Goal: Task Accomplishment & Management: Use online tool/utility

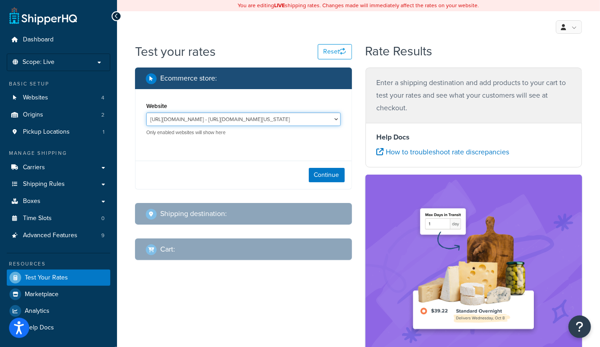
click at [181, 119] on select "http://mcstaging2.rcimetalworks.com/ - https://mcstaging2.texas-speed.com/check…" at bounding box center [243, 120] width 194 height 14
select select "bd4750d74578c5f06571c96295b2fae1"
click at [146, 113] on select "http://mcstaging2.rcimetalworks.com/ - https://mcstaging2.texas-speed.com/check…" at bounding box center [243, 120] width 194 height 14
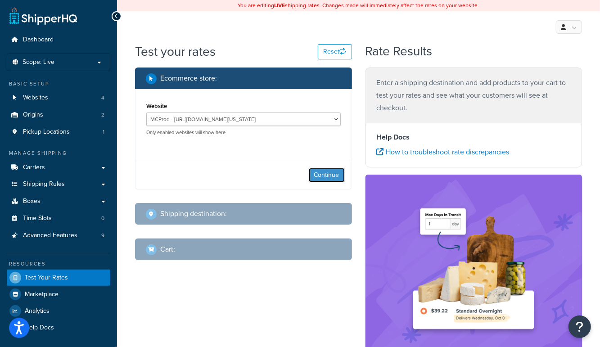
click at [316, 178] on button "Continue" at bounding box center [327, 175] width 36 height 14
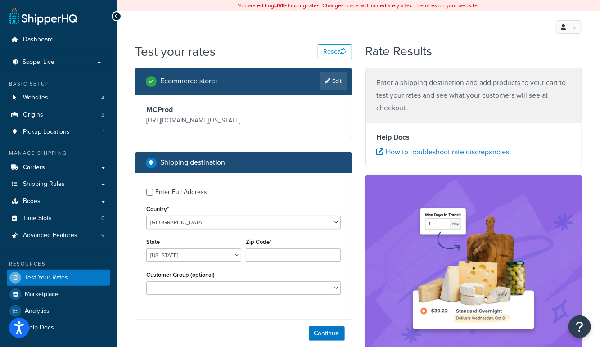
click at [168, 191] on div "Enter Full Address" at bounding box center [181, 192] width 52 height 13
click at [153, 191] on input "Enter Full Address" at bounding box center [149, 192] width 7 height 7
checkbox input "true"
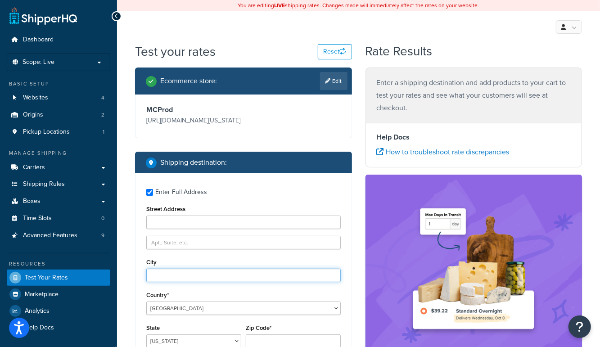
click at [174, 277] on input "City" at bounding box center [243, 276] width 194 height 14
type input "[US_STATE][GEOGRAPHIC_DATA]"
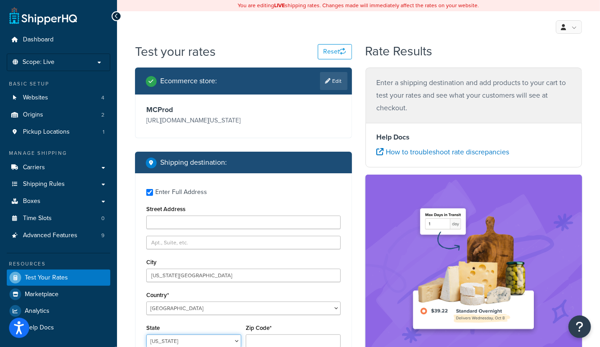
scroll to position [0, 0]
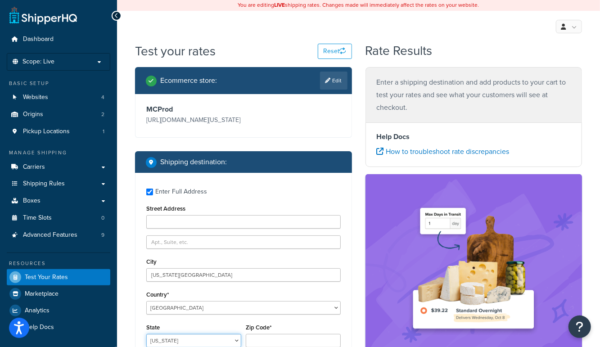
select select "CO"
type input "80903"
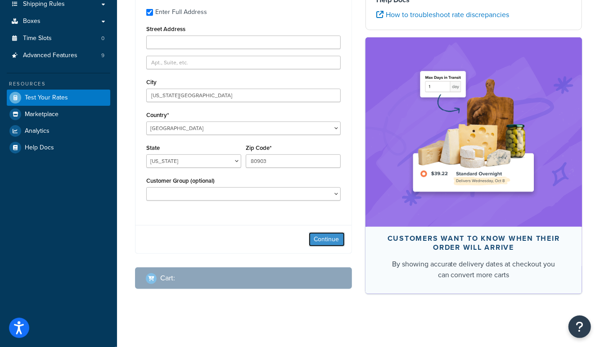
click at [327, 236] on button "Continue" at bounding box center [327, 239] width 36 height 14
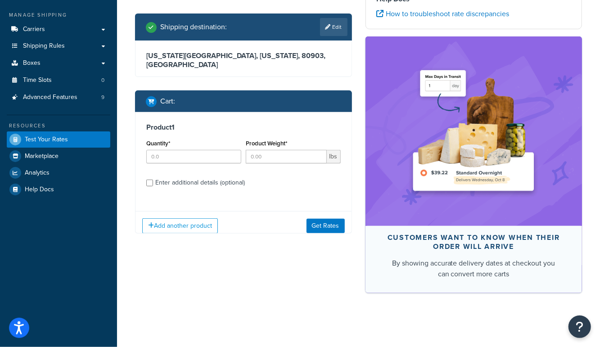
scroll to position [138, 0]
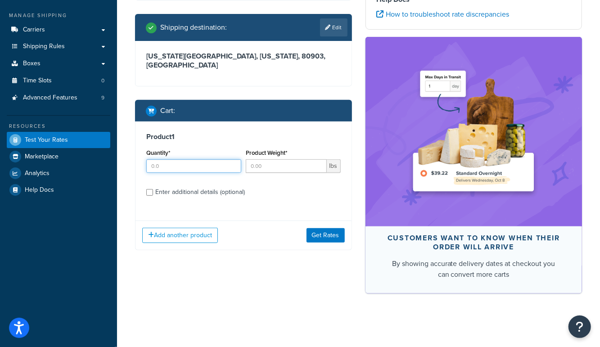
click at [157, 159] on input "Quantity*" at bounding box center [193, 166] width 95 height 14
type input "1"
click at [271, 159] on input "Product Weight*" at bounding box center [286, 166] width 81 height 14
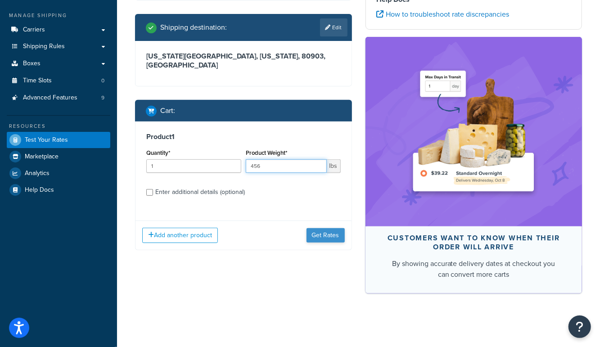
type input "456"
click at [326, 228] on button "Get Rates" at bounding box center [326, 235] width 38 height 14
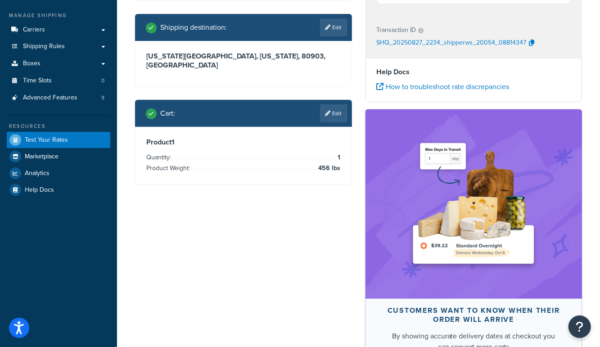
scroll to position [0, 0]
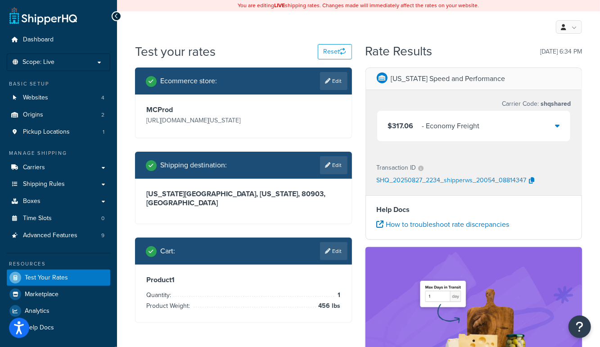
click at [406, 122] on span "$317.06" at bounding box center [401, 126] width 26 height 10
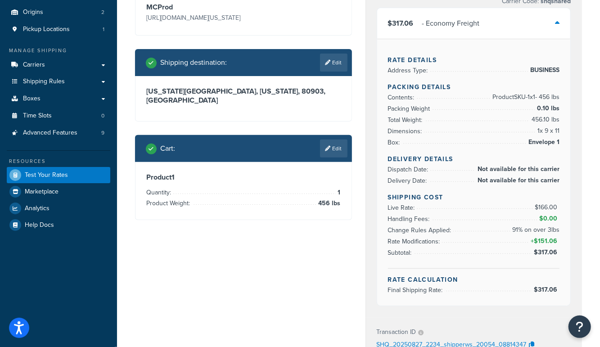
scroll to position [102, 0]
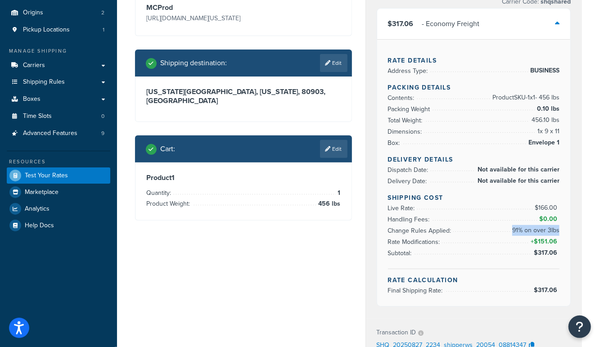
click at [560, 230] on div "Rate Details Address Type: BUSINESS Packing Details Contents: Product SKU-1 x 1…" at bounding box center [474, 172] width 194 height 267
copy li "91% on over 3lbs"
click at [326, 140] on link "Edit" at bounding box center [333, 149] width 27 height 18
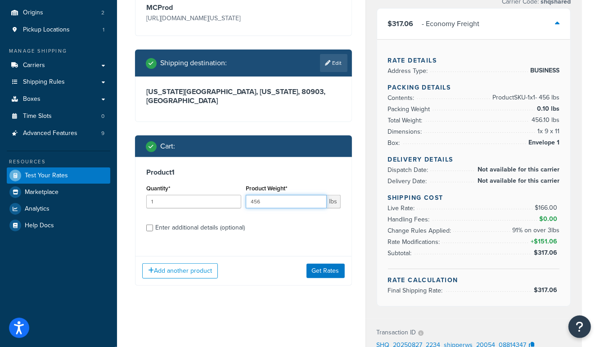
drag, startPoint x: 280, startPoint y: 196, endPoint x: 188, endPoint y: 192, distance: 91.9
click at [189, 192] on div "Quantity* 1 Product Weight* 456 lbs" at bounding box center [243, 198] width 199 height 33
type input "900"
click at [318, 264] on button "Get Rates" at bounding box center [326, 271] width 38 height 14
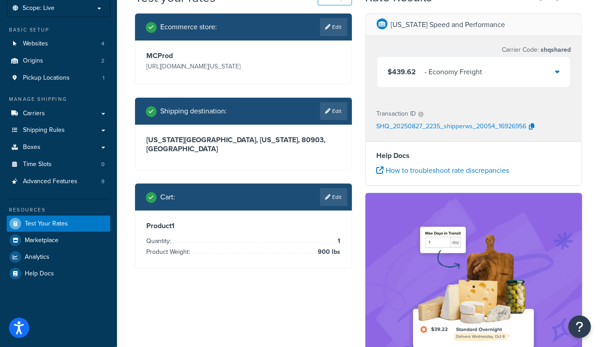
scroll to position [53, 0]
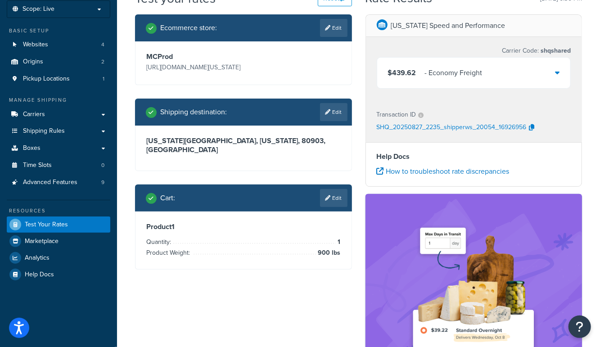
click at [427, 68] on div "- Economy Freight" at bounding box center [454, 73] width 58 height 13
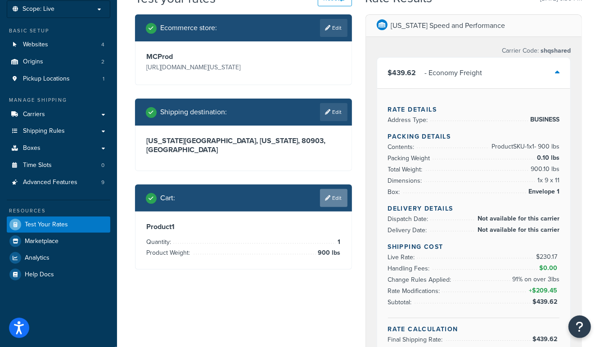
click at [333, 189] on link "Edit" at bounding box center [333, 198] width 27 height 18
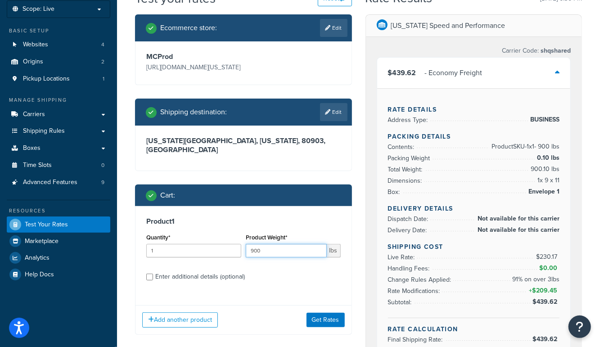
drag, startPoint x: 271, startPoint y: 242, endPoint x: 226, endPoint y: 238, distance: 45.2
click at [226, 238] on div "Quantity* 1 Product Weight* 900 lbs" at bounding box center [243, 247] width 199 height 33
type input "455"
click at [322, 313] on button "Get Rates" at bounding box center [326, 320] width 38 height 14
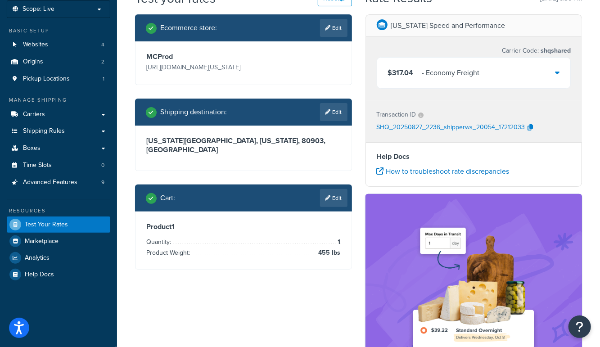
click at [408, 72] on span "$317.04" at bounding box center [401, 73] width 26 height 10
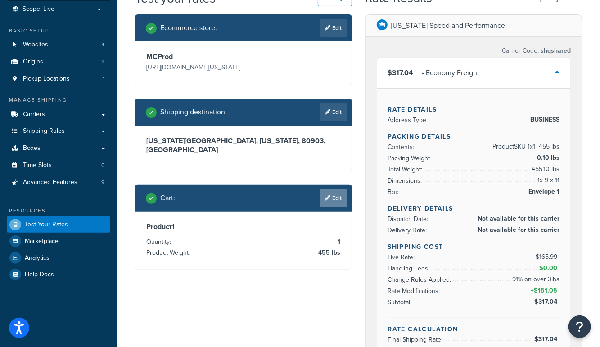
click at [337, 193] on link "Edit" at bounding box center [333, 198] width 27 height 18
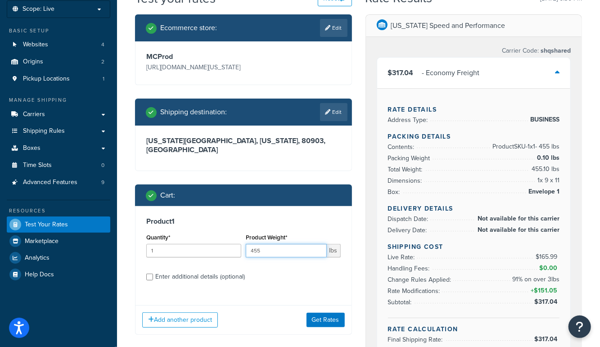
drag, startPoint x: 284, startPoint y: 240, endPoint x: 234, endPoint y: 243, distance: 50.0
click at [234, 243] on div "Quantity* 1 Product Weight* 455 lbs" at bounding box center [243, 247] width 199 height 33
type input "200"
click at [326, 313] on button "Get Rates" at bounding box center [326, 320] width 38 height 14
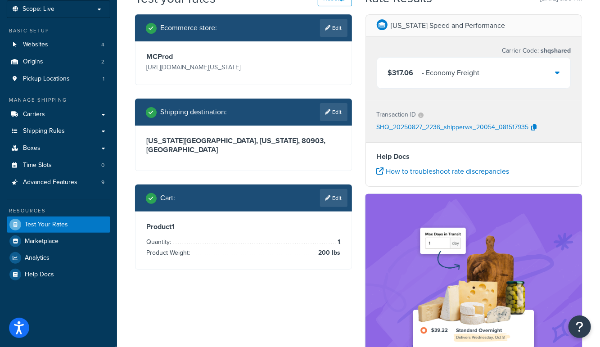
click at [406, 68] on span "$317.06" at bounding box center [401, 73] width 26 height 10
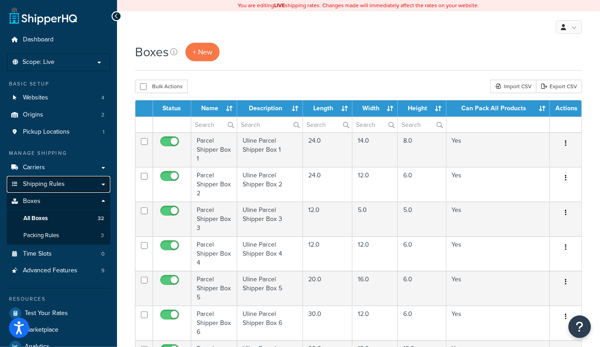
click at [44, 185] on span "Shipping Rules" at bounding box center [44, 185] width 42 height 8
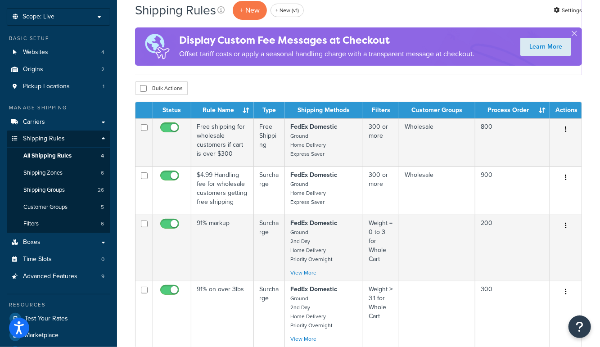
scroll to position [50, 0]
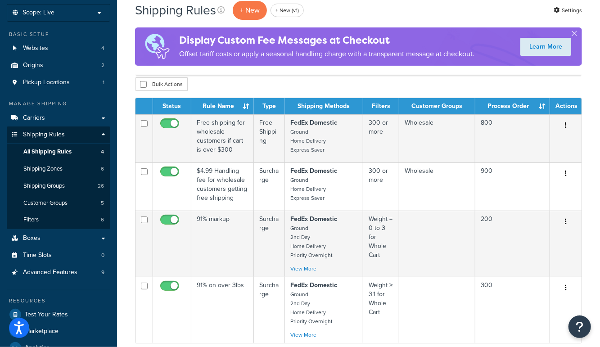
click at [245, 80] on div "Bulk Actions Duplicate Delete" at bounding box center [358, 84] width 447 height 14
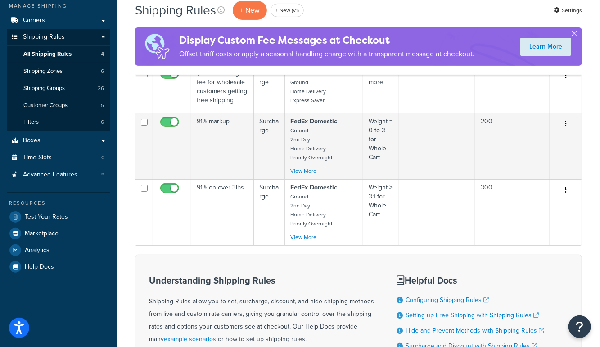
scroll to position [149, 0]
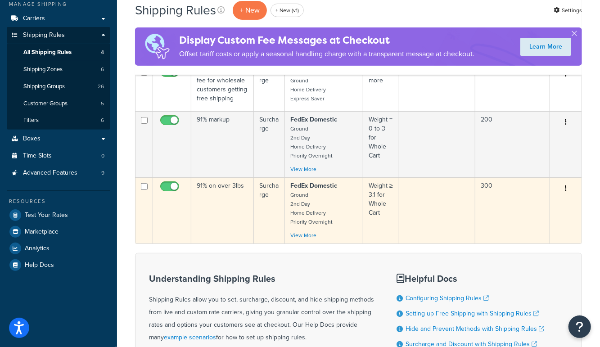
click at [224, 206] on td "91% on over 3lbs" at bounding box center [222, 210] width 63 height 66
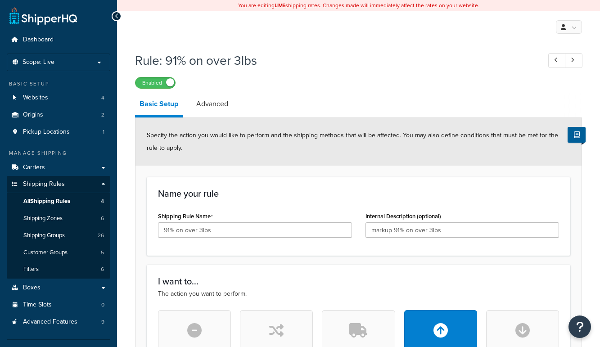
select select "PERCENTAGE"
select select "CART"
click at [214, 105] on link "Advanced" at bounding box center [212, 104] width 41 height 22
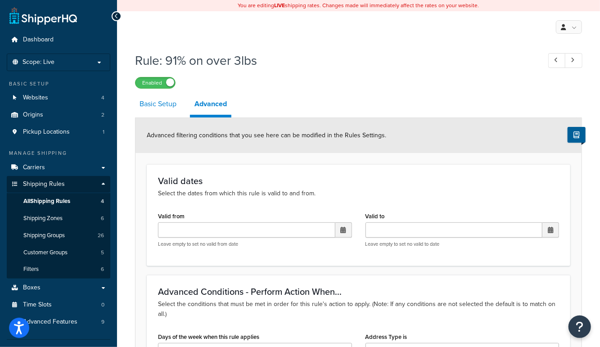
click at [154, 101] on link "Basic Setup" at bounding box center [158, 104] width 46 height 22
select select "PERCENTAGE"
select select "CART"
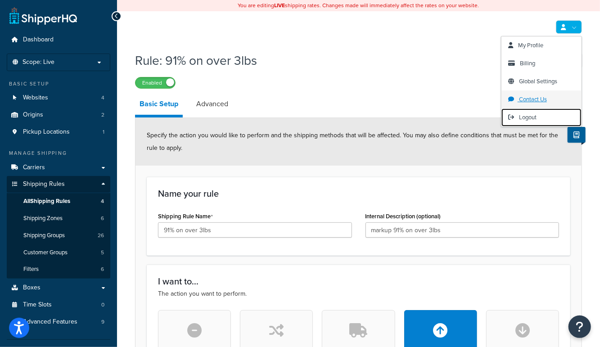
drag, startPoint x: 526, startPoint y: 116, endPoint x: 516, endPoint y: 97, distance: 20.9
click at [526, 116] on span "Logout" at bounding box center [528, 117] width 18 height 9
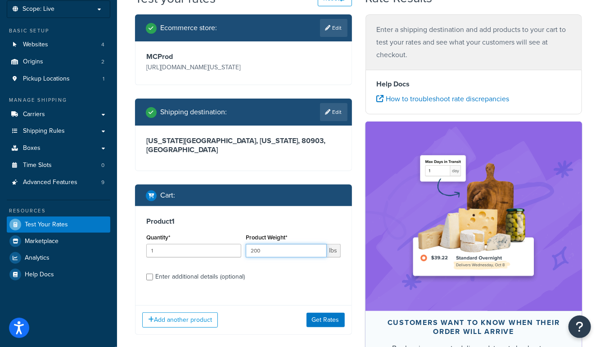
drag, startPoint x: 285, startPoint y: 240, endPoint x: 204, endPoint y: 235, distance: 81.2
click at [204, 235] on div "Quantity* 1 Product Weight* 200 lbs" at bounding box center [243, 247] width 199 height 33
type input "453"
click at [327, 313] on button "Get Rates" at bounding box center [326, 320] width 38 height 14
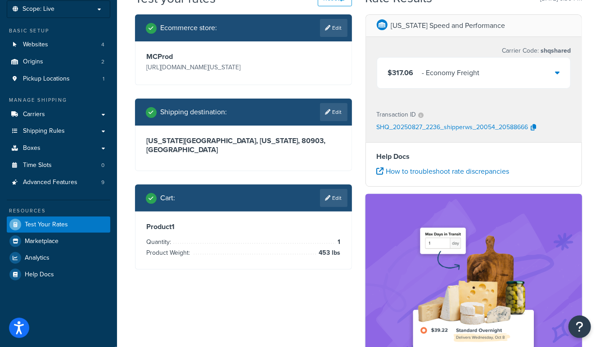
click at [451, 68] on div "- Economy Freight" at bounding box center [451, 73] width 58 height 13
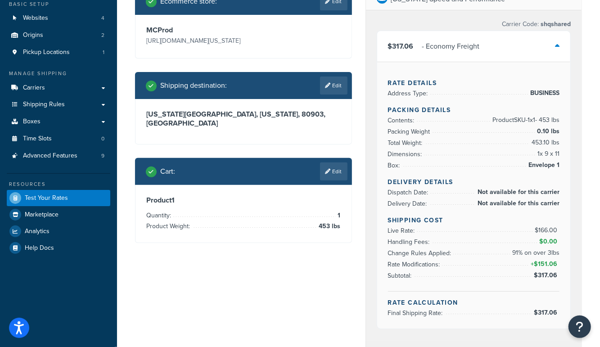
scroll to position [75, 0]
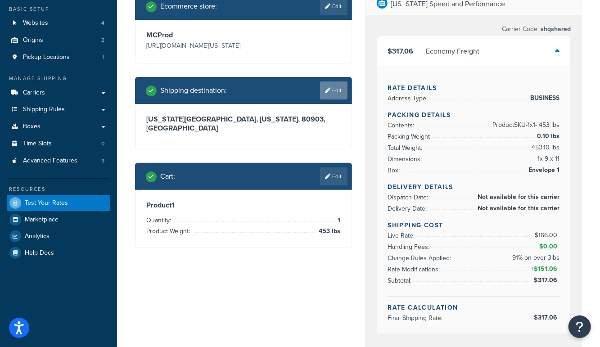
click at [334, 95] on link "Edit" at bounding box center [333, 90] width 27 height 18
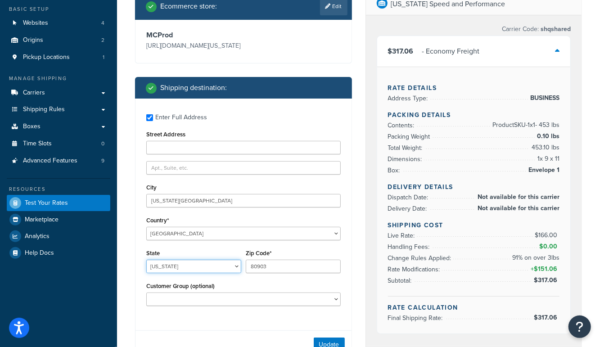
click at [181, 266] on select "[US_STATE] [US_STATE] [US_STATE] [US_STATE] [US_STATE] Armed Forces Americas Ar…" at bounding box center [193, 267] width 95 height 14
select select "CA"
click at [146, 260] on select "[US_STATE] [US_STATE] [US_STATE] [US_STATE] [US_STATE] Armed Forces Americas Ar…" at bounding box center [193, 267] width 95 height 14
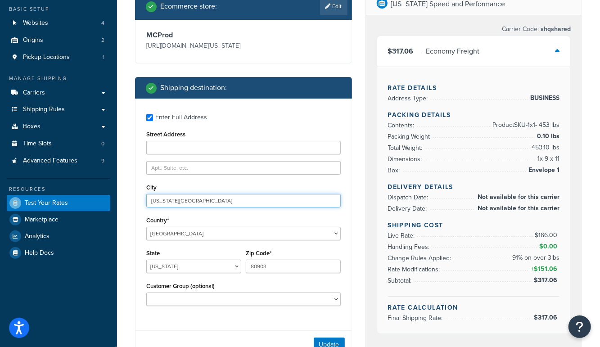
drag, startPoint x: 224, startPoint y: 203, endPoint x: 126, endPoint y: 192, distance: 99.2
click at [126, 192] on div "Test your rates Reset Rate Results [DATE] 6:36 PM Ecommerce store : Edit MCProd…" at bounding box center [358, 347] width 483 height 759
type input "[GEOGRAPHIC_DATA]"
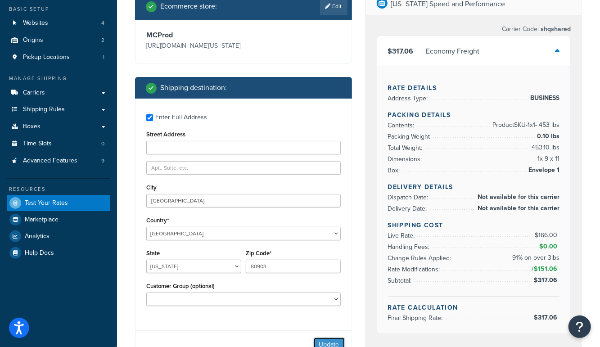
click at [318, 341] on button "Update" at bounding box center [329, 345] width 31 height 14
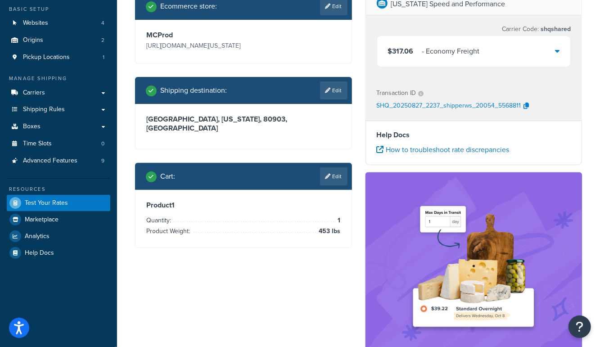
click at [453, 49] on div "- Economy Freight" at bounding box center [451, 51] width 58 height 13
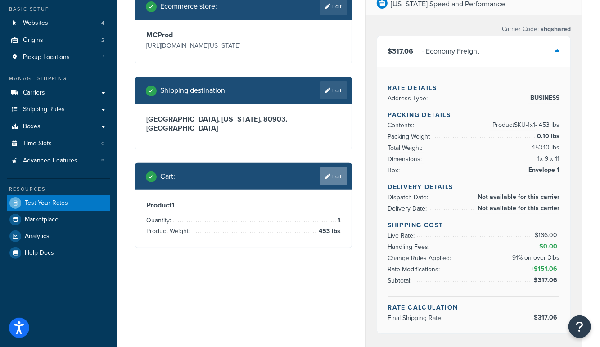
click at [325, 174] on icon at bounding box center [327, 176] width 5 height 5
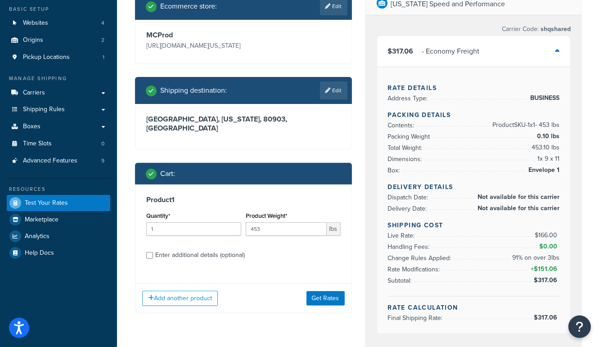
click at [181, 249] on div "Enter additional details (optional)" at bounding box center [200, 255] width 90 height 13
click at [153, 252] on input "Enter additional details (optional)" at bounding box center [149, 255] width 7 height 7
checkbox input "true"
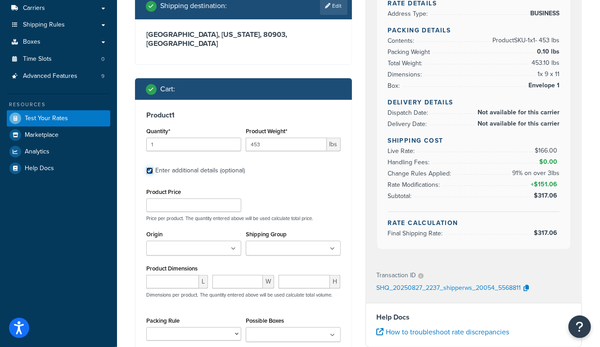
scroll to position [170, 0]
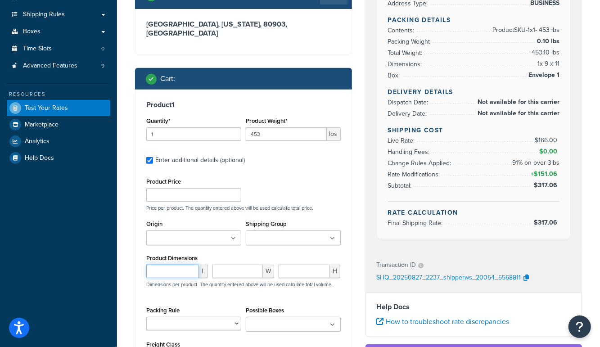
click at [164, 265] on input "number" at bounding box center [172, 272] width 53 height 14
type input "40"
type input "50"
click at [343, 177] on div "Product Price Price per product. The quantity entered above will be used calcul…" at bounding box center [243, 194] width 199 height 36
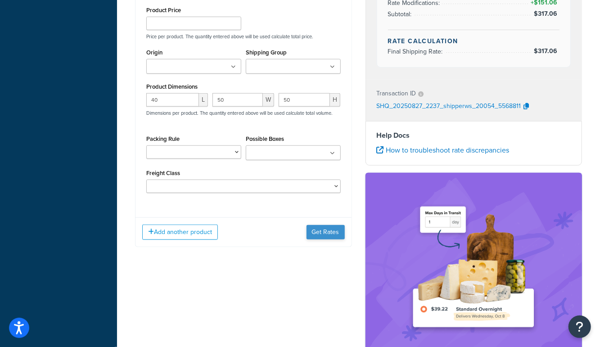
scroll to position [343, 0]
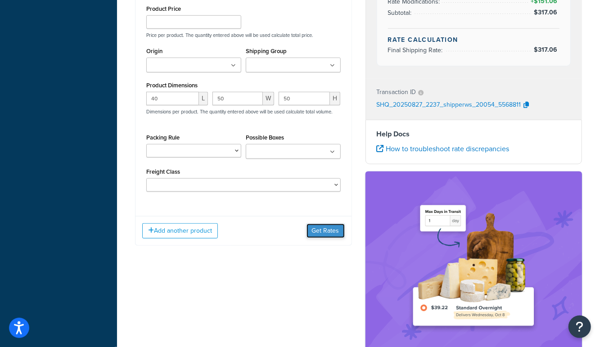
click at [334, 224] on button "Get Rates" at bounding box center [326, 231] width 38 height 14
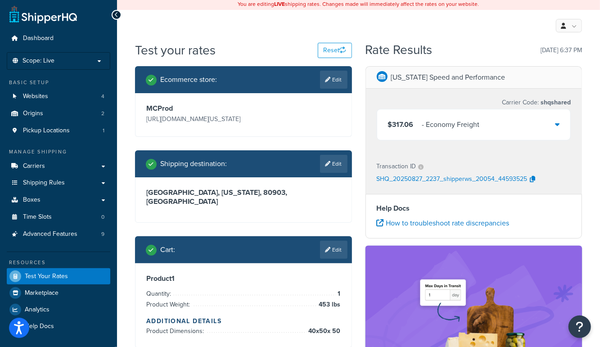
scroll to position [0, 0]
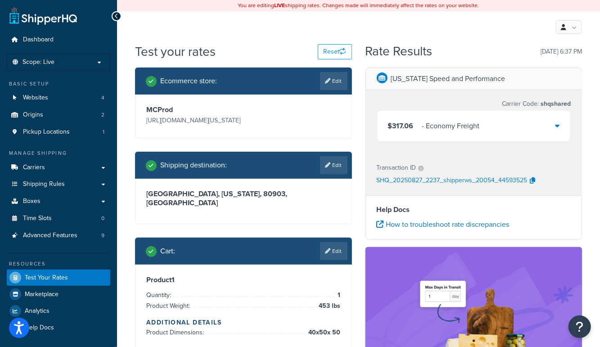
click at [411, 118] on div "$317.06 - Economy Freight" at bounding box center [474, 126] width 194 height 31
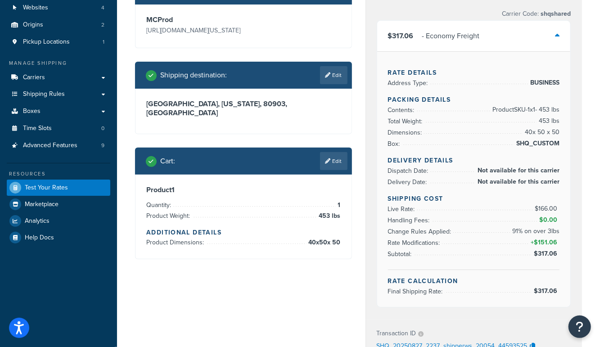
scroll to position [102, 0]
